Goal: Information Seeking & Learning: Compare options

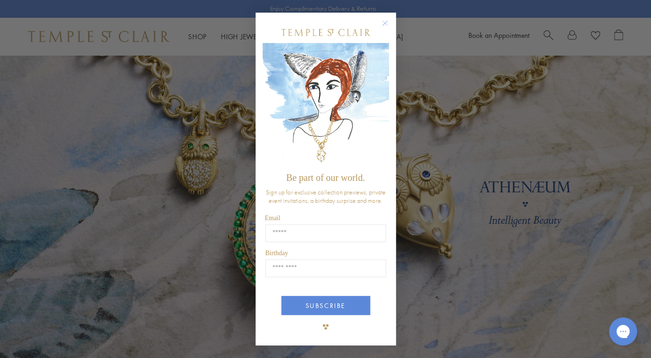
click at [383, 23] on circle "Close dialog" at bounding box center [384, 23] width 11 height 11
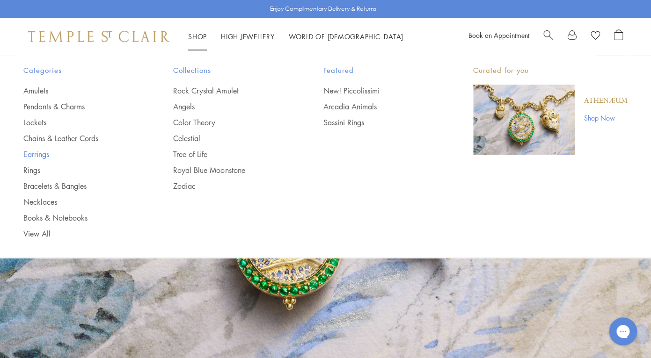
click at [36, 156] on link "Earrings" at bounding box center [79, 154] width 112 height 10
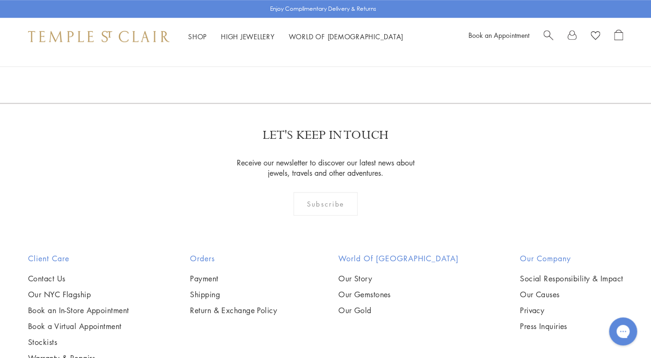
scroll to position [1559, 0]
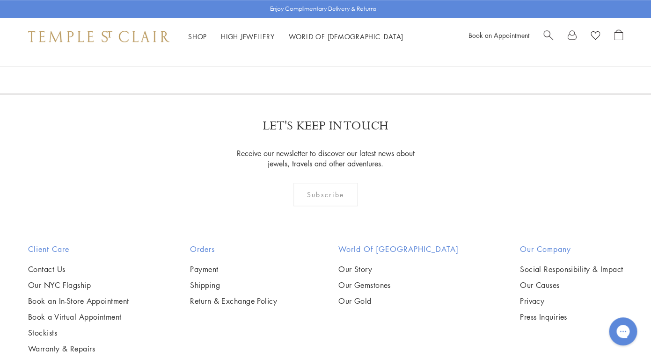
click at [0, 0] on img at bounding box center [0, 0] width 0 height 0
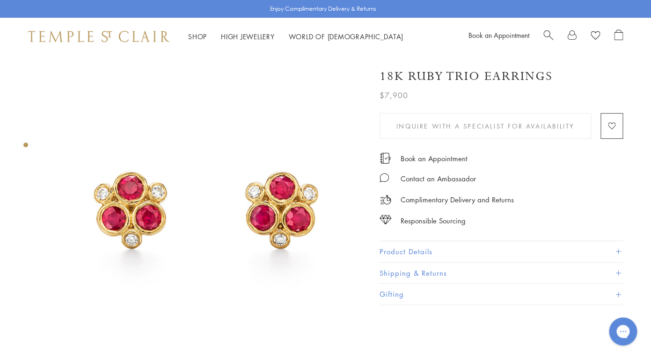
click at [545, 33] on span "Search" at bounding box center [548, 34] width 10 height 10
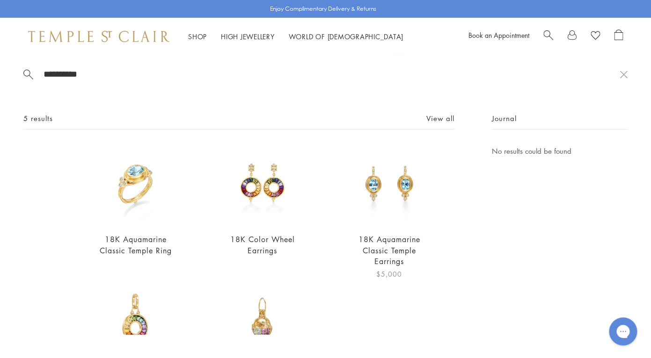
type input "**********"
click at [405, 196] on img at bounding box center [389, 186] width 80 height 80
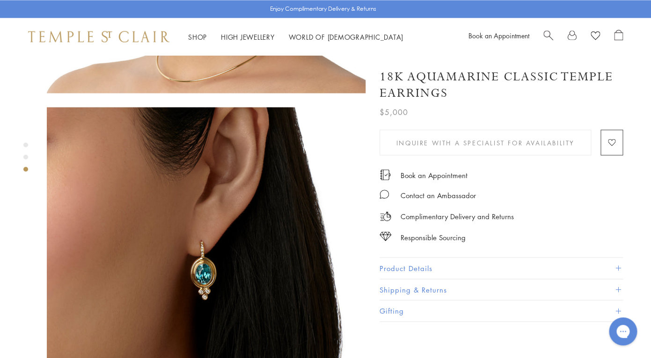
scroll to position [614, 0]
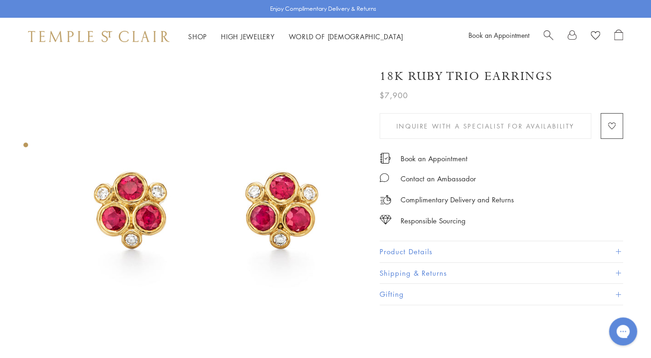
click at [546, 35] on span "Search" at bounding box center [548, 34] width 10 height 10
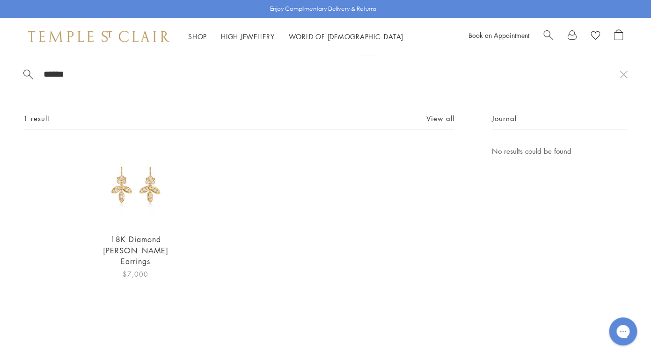
type input "******"
click at [136, 205] on img at bounding box center [135, 186] width 80 height 80
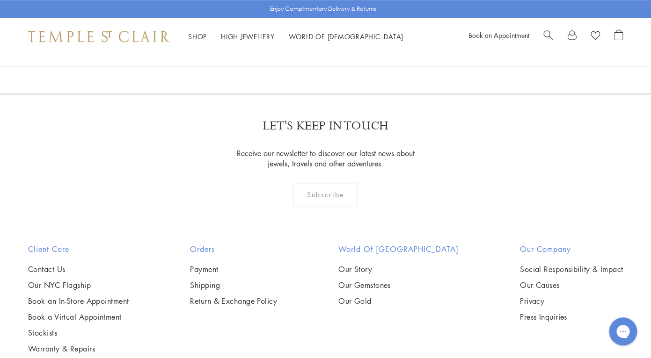
click at [545, 32] on span "Search" at bounding box center [548, 34] width 10 height 10
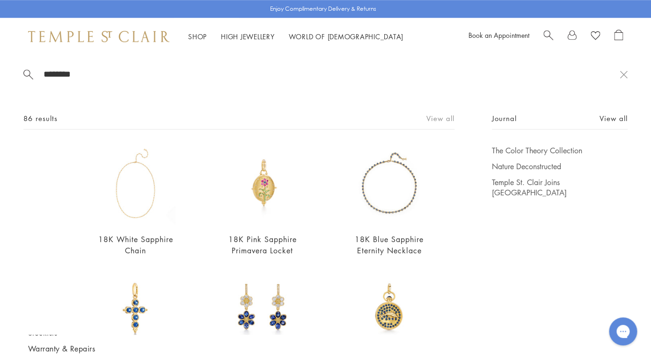
type input "********"
click at [447, 119] on link "View all" at bounding box center [440, 118] width 28 height 10
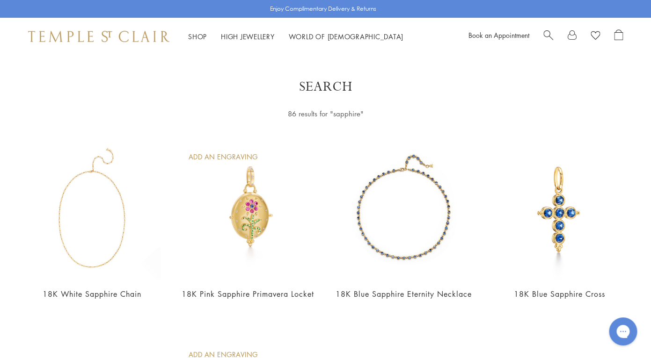
click at [541, 34] on div "Book an Appointment" at bounding box center [545, 36] width 154 height 14
click at [547, 33] on span "Search" at bounding box center [548, 34] width 10 height 10
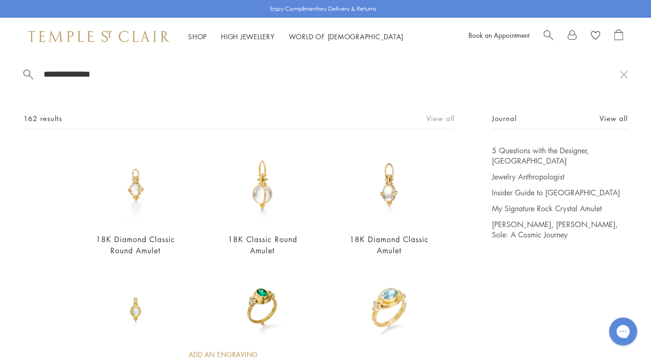
type input "**********"
click at [444, 119] on link "View all" at bounding box center [440, 118] width 28 height 10
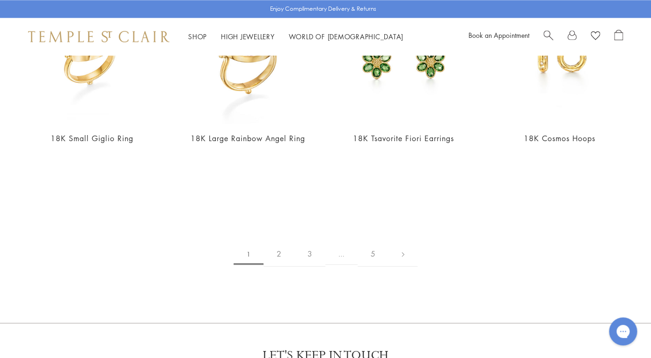
scroll to position [1797, 0]
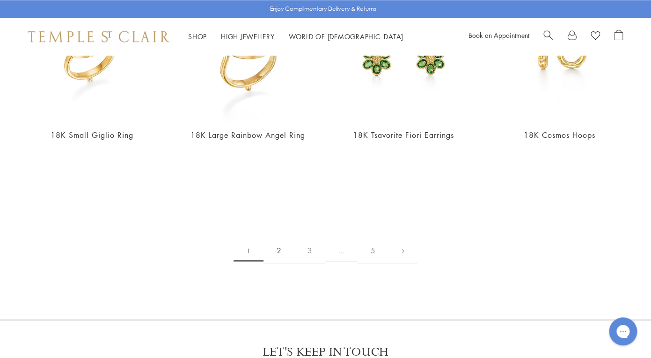
click at [278, 240] on link "2" at bounding box center [278, 251] width 31 height 26
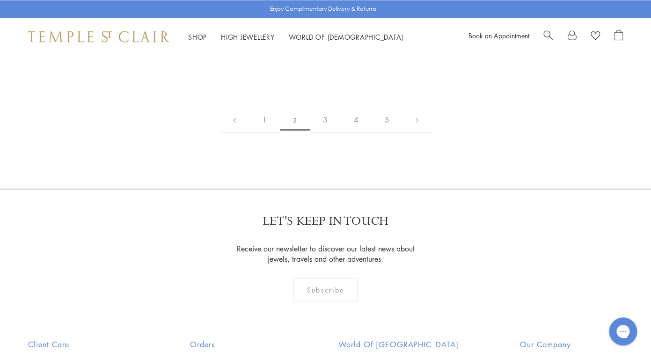
scroll to position [1926, 0]
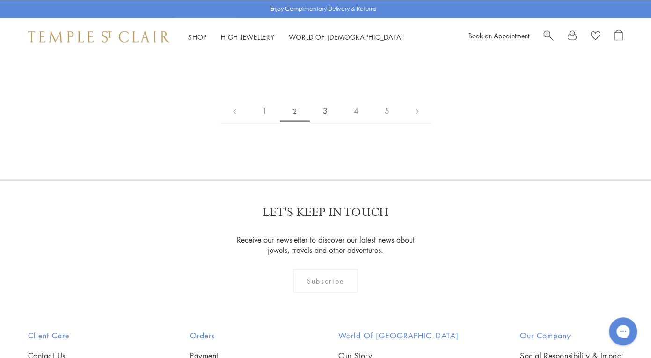
click at [323, 98] on link "3" at bounding box center [325, 111] width 31 height 26
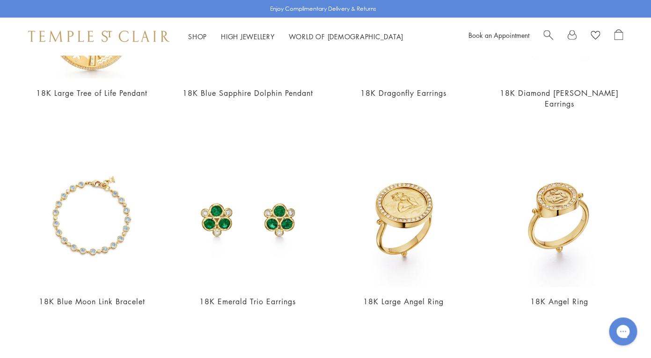
scroll to position [806, 0]
click at [240, 205] on img at bounding box center [247, 218] width 137 height 137
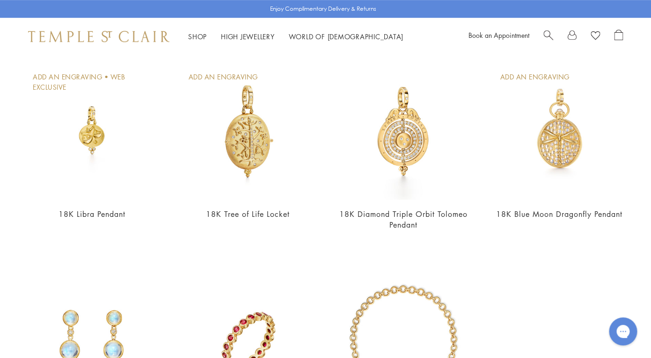
scroll to position [1500, 0]
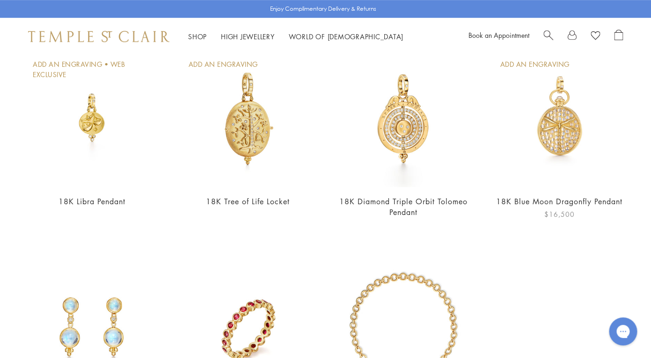
click at [562, 136] on img at bounding box center [558, 118] width 137 height 137
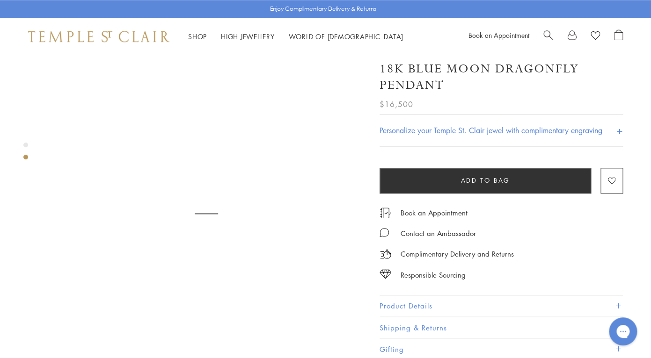
scroll to position [336, 0]
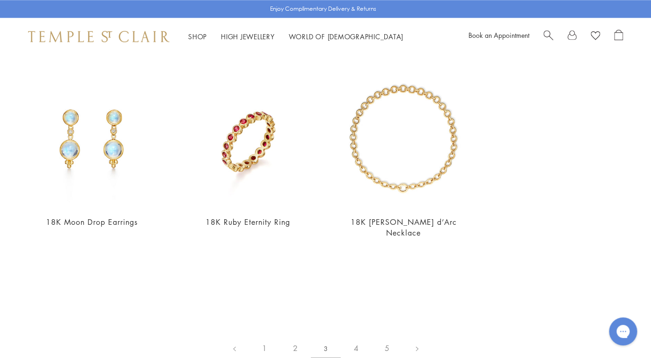
scroll to position [1685, 0]
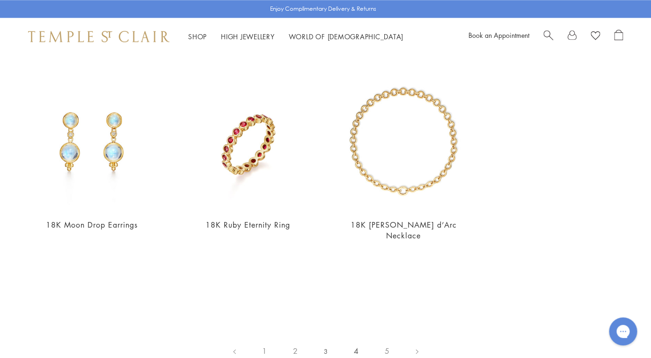
click at [356, 338] on link "4" at bounding box center [356, 351] width 31 height 26
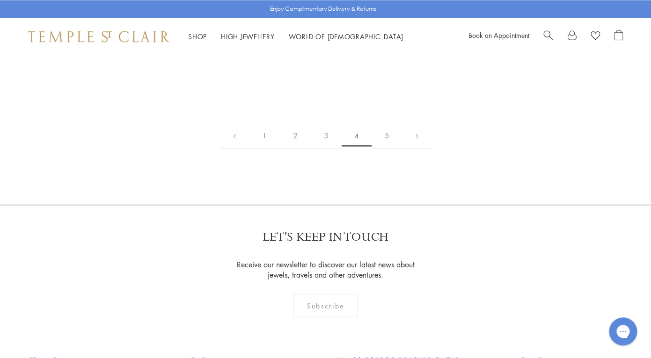
scroll to position [1903, 0]
click at [386, 130] on link "5" at bounding box center [387, 134] width 31 height 26
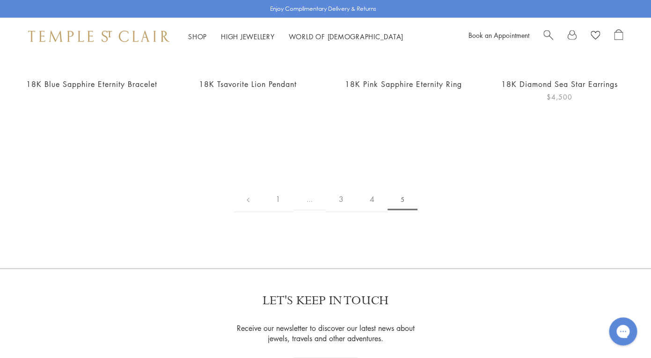
scroll to position [822, 0]
